Goal: Task Accomplishment & Management: Manage account settings

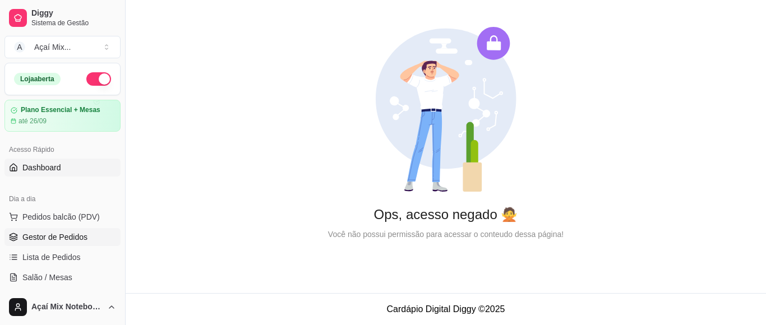
click at [57, 228] on link "Gestor de Pedidos" at bounding box center [62, 237] width 116 height 18
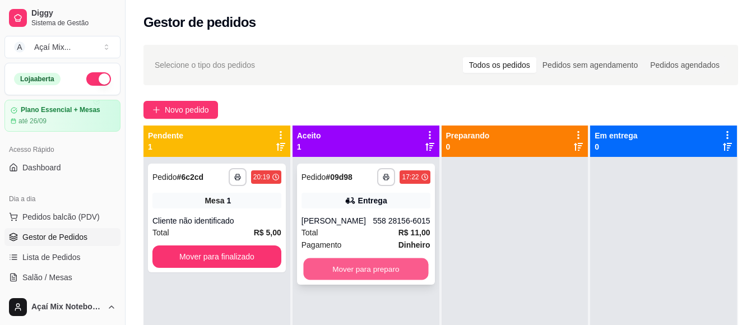
click at [355, 278] on button "Mover para preparo" at bounding box center [365, 269] width 125 height 22
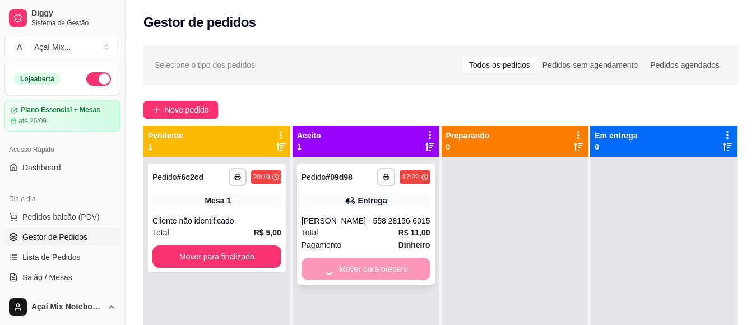
click at [392, 229] on div "Total R$ 11,00" at bounding box center [366, 232] width 129 height 12
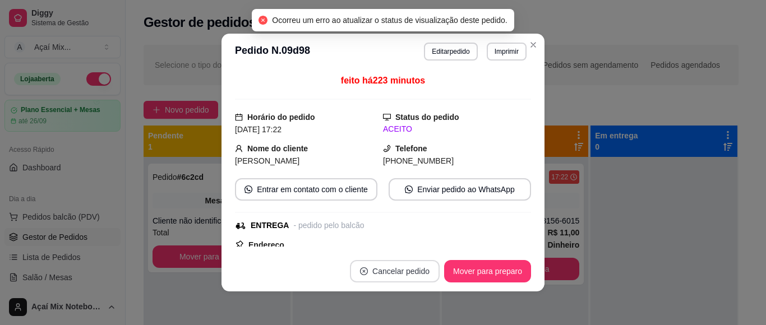
click at [387, 266] on button "Cancelar pedido" at bounding box center [395, 271] width 90 height 22
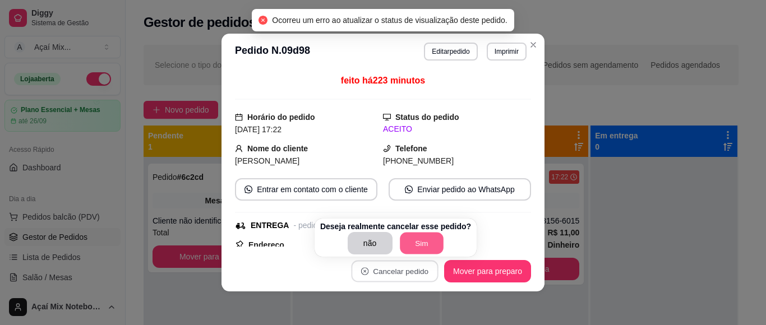
click at [421, 239] on button "Sim" at bounding box center [422, 244] width 44 height 22
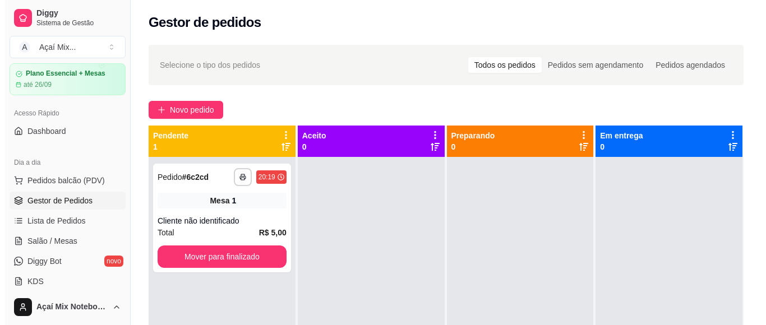
scroll to position [56, 0]
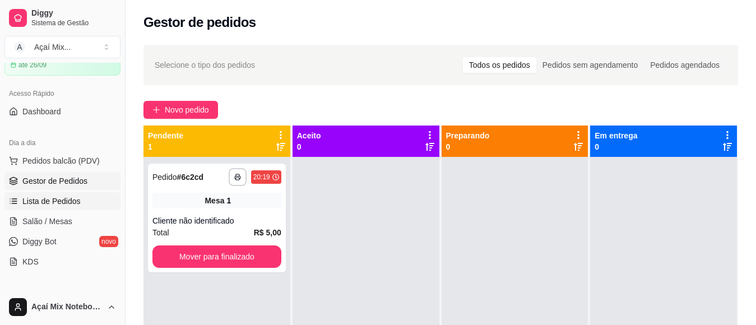
click at [63, 208] on link "Lista de Pedidos" at bounding box center [62, 201] width 116 height 18
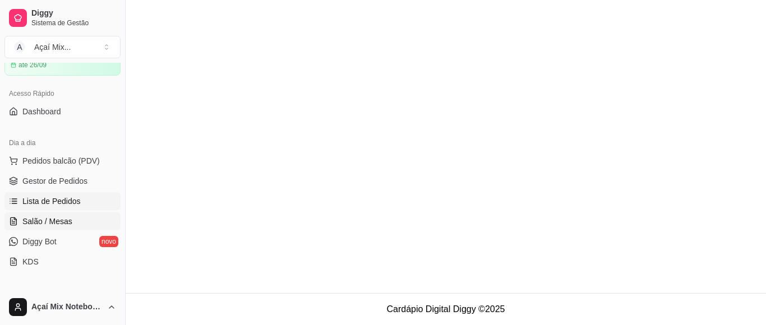
click at [78, 216] on link "Salão / Mesas" at bounding box center [62, 221] width 116 height 18
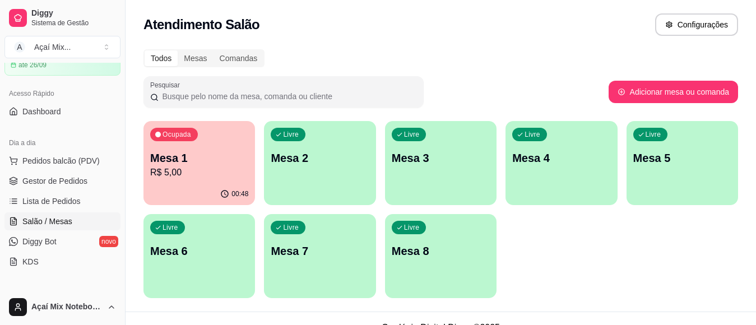
click at [179, 174] on p "R$ 5,00" at bounding box center [199, 172] width 98 height 13
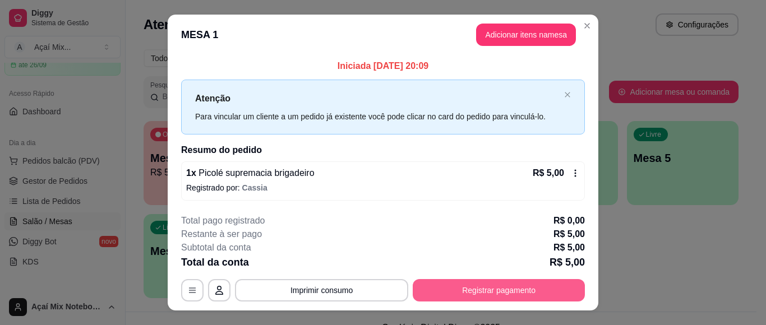
click at [513, 287] on button "Registrar pagamento" at bounding box center [499, 290] width 172 height 22
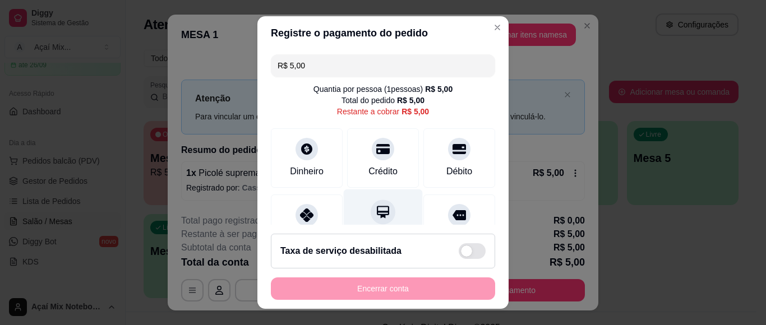
click at [376, 205] on icon at bounding box center [383, 212] width 15 height 15
click at [384, 288] on div "Encerrar conta" at bounding box center [383, 288] width 224 height 22
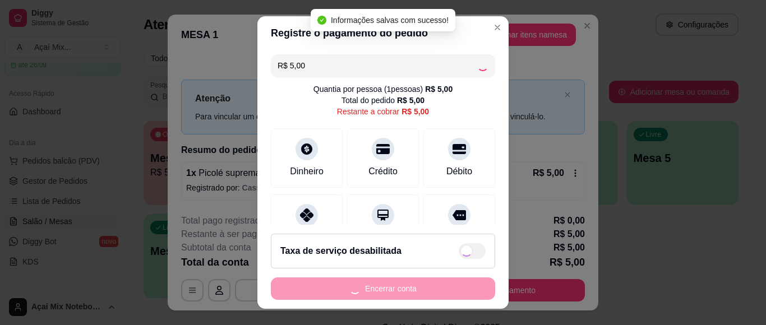
type input "R$ 0,00"
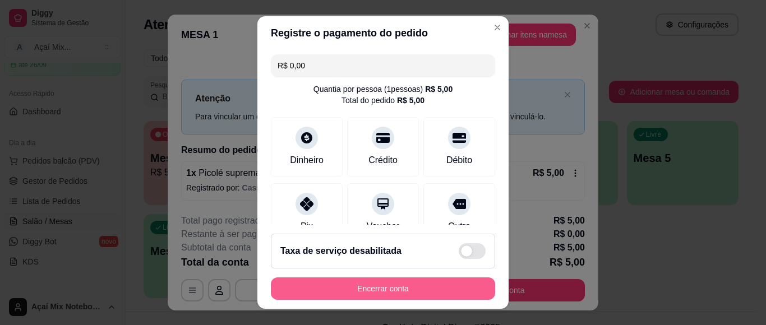
click at [416, 289] on button "Encerrar conta" at bounding box center [383, 288] width 224 height 22
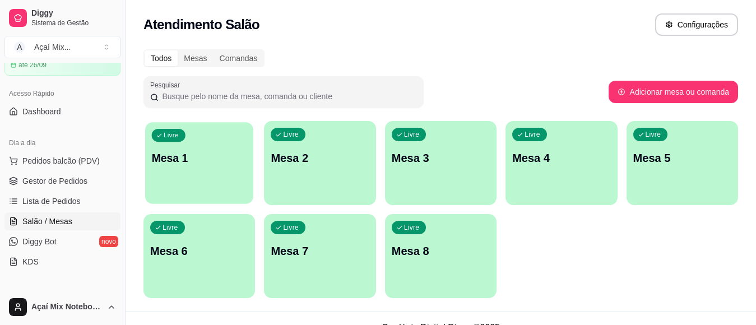
click at [238, 165] on p "Mesa 1" at bounding box center [199, 158] width 95 height 15
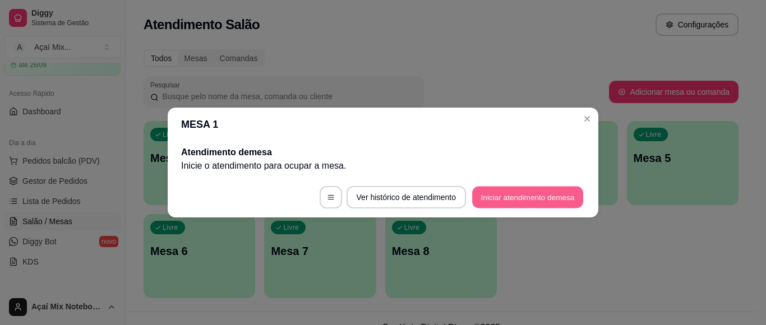
click at [516, 201] on button "Iniciar atendimento de mesa" at bounding box center [527, 198] width 111 height 22
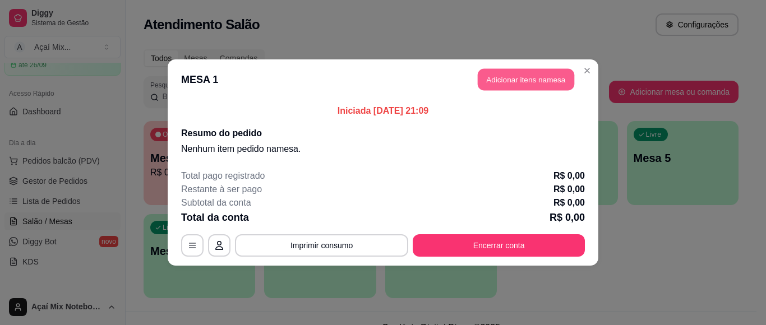
click at [521, 75] on button "Adicionar itens na mesa" at bounding box center [526, 80] width 96 height 22
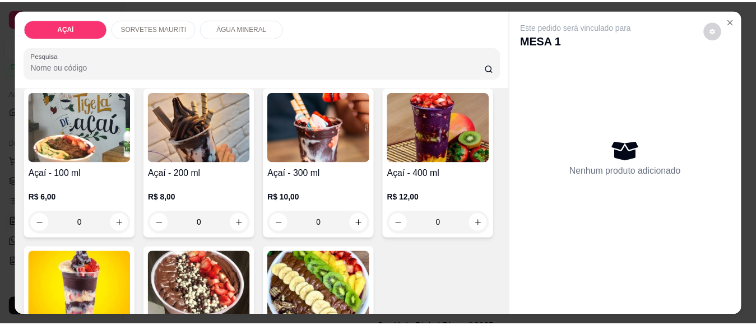
scroll to position [168, 0]
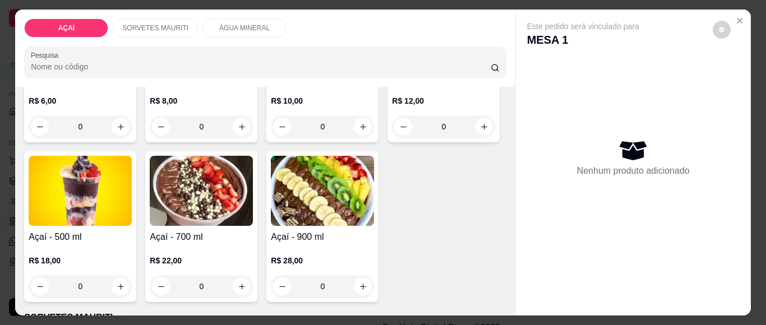
click at [392, 138] on div "0" at bounding box center [443, 126] width 103 height 22
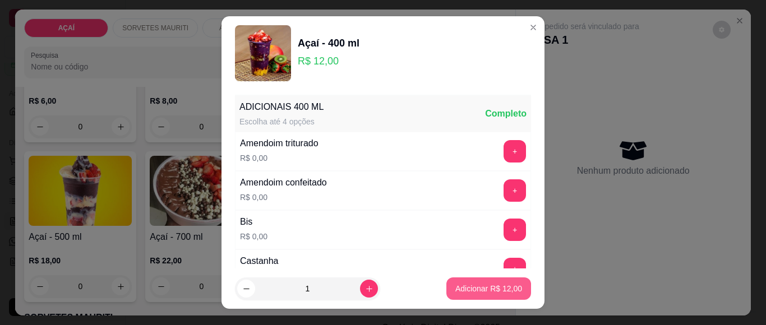
click at [463, 293] on p "Adicionar R$ 12,00" at bounding box center [488, 288] width 67 height 11
type input "1"
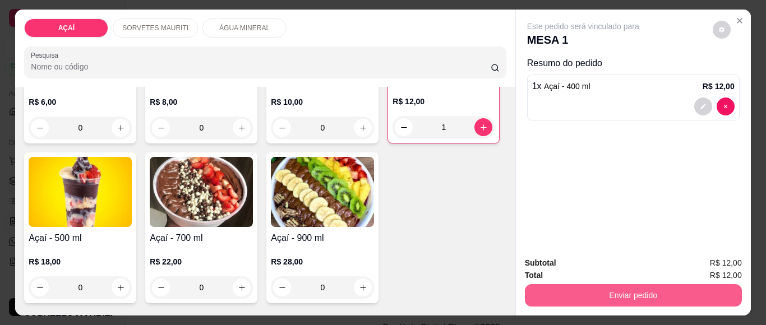
click at [553, 295] on button "Enviar pedido" at bounding box center [633, 295] width 217 height 22
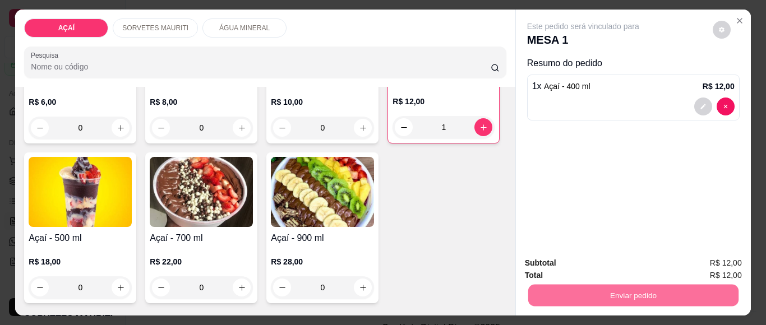
click at [572, 265] on button "Não registrar e enviar pedido" at bounding box center [595, 262] width 117 height 21
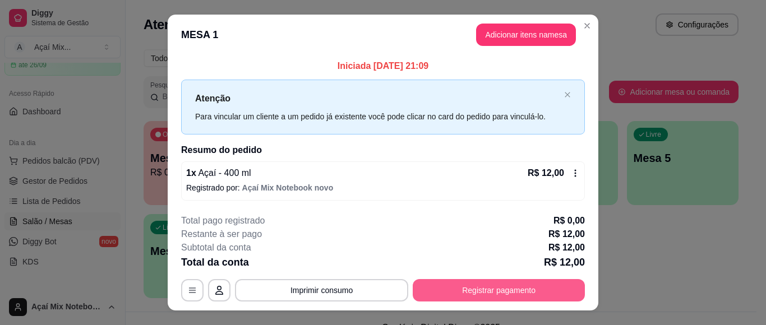
click at [433, 283] on button "Registrar pagamento" at bounding box center [499, 290] width 172 height 22
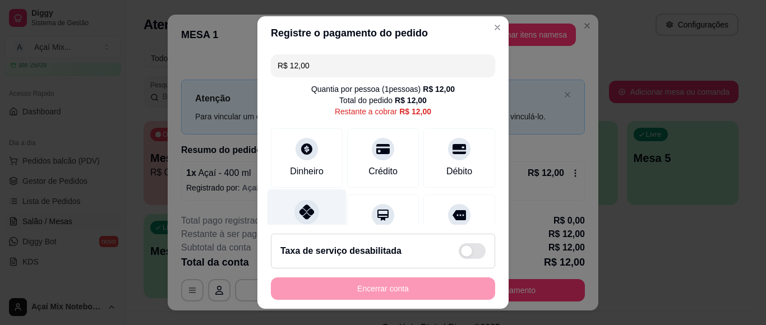
click at [298, 202] on div at bounding box center [306, 212] width 25 height 25
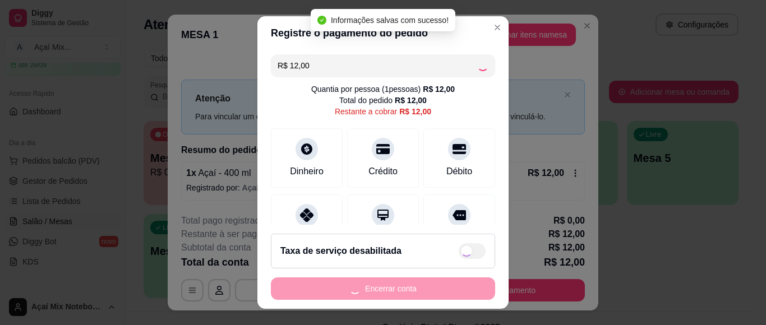
type input "R$ 0,00"
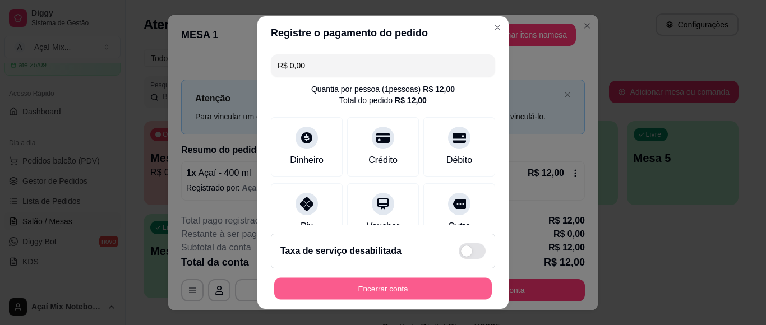
click at [359, 290] on button "Encerrar conta" at bounding box center [382, 289] width 217 height 22
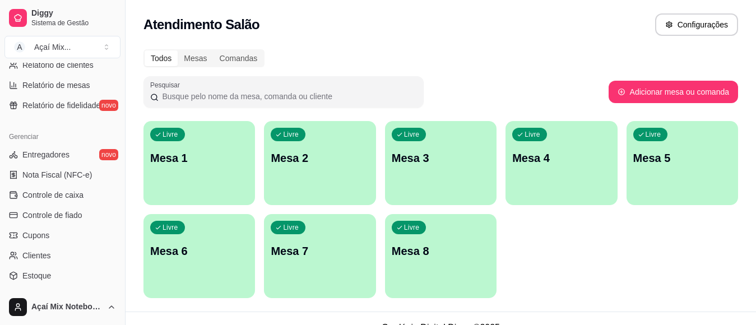
scroll to position [448, 0]
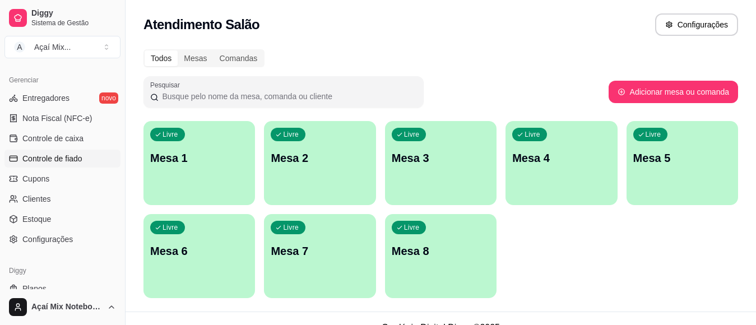
click at [73, 155] on span "Controle de fiado" at bounding box center [52, 158] width 60 height 11
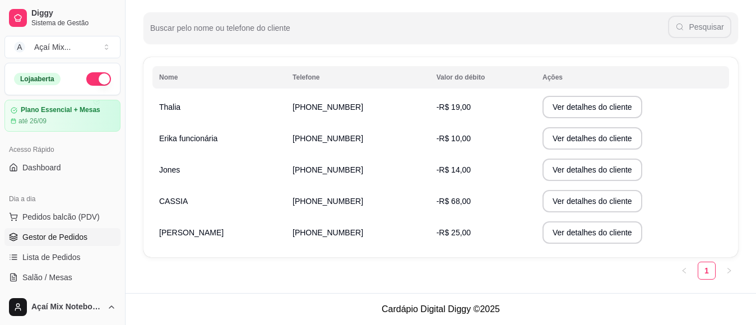
click at [41, 238] on span "Gestor de Pedidos" at bounding box center [54, 236] width 65 height 11
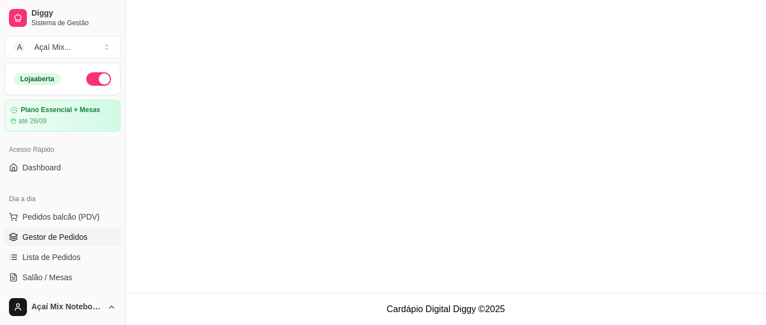
click at [40, 270] on link "Salão / Mesas" at bounding box center [62, 277] width 116 height 18
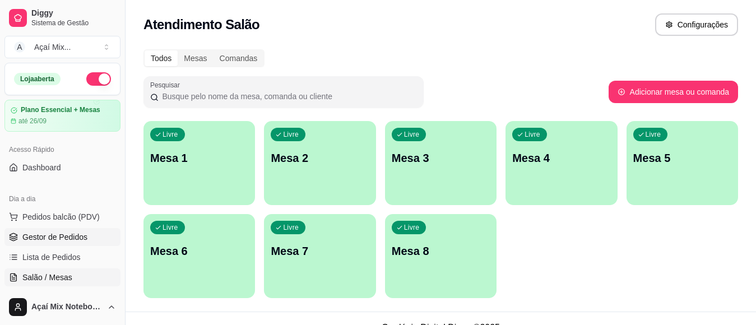
click at [73, 235] on span "Gestor de Pedidos" at bounding box center [54, 236] width 65 height 11
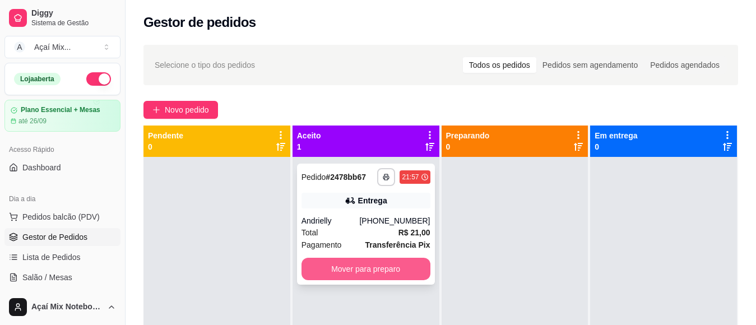
click at [375, 271] on button "Mover para preparo" at bounding box center [366, 269] width 129 height 22
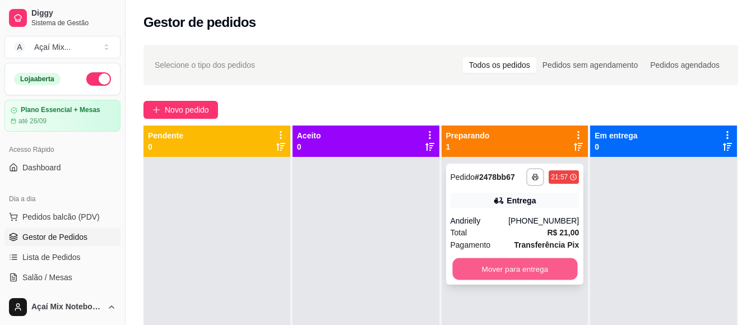
click at [474, 265] on button "Mover para entrega" at bounding box center [514, 269] width 125 height 22
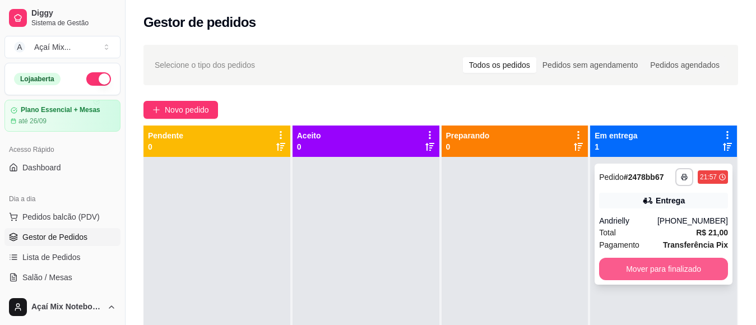
click at [626, 275] on button "Mover para finalizado" at bounding box center [663, 269] width 129 height 22
